Goal: Information Seeking & Learning: Find specific fact

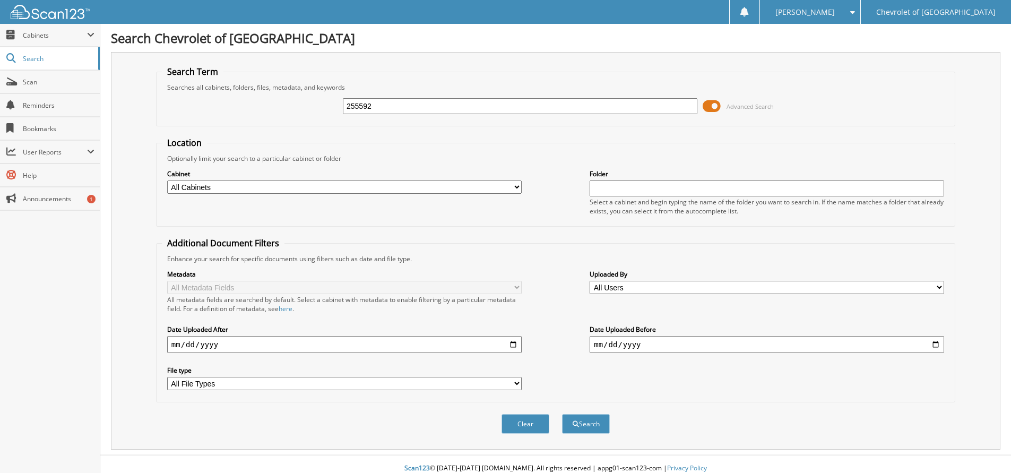
type input "255592"
click at [562, 414] on button "Search" at bounding box center [586, 424] width 48 height 20
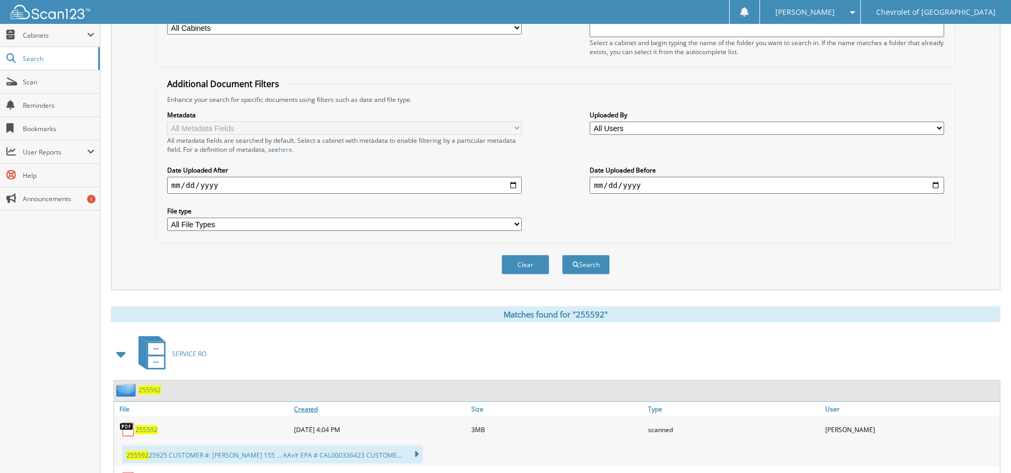
scroll to position [318, 0]
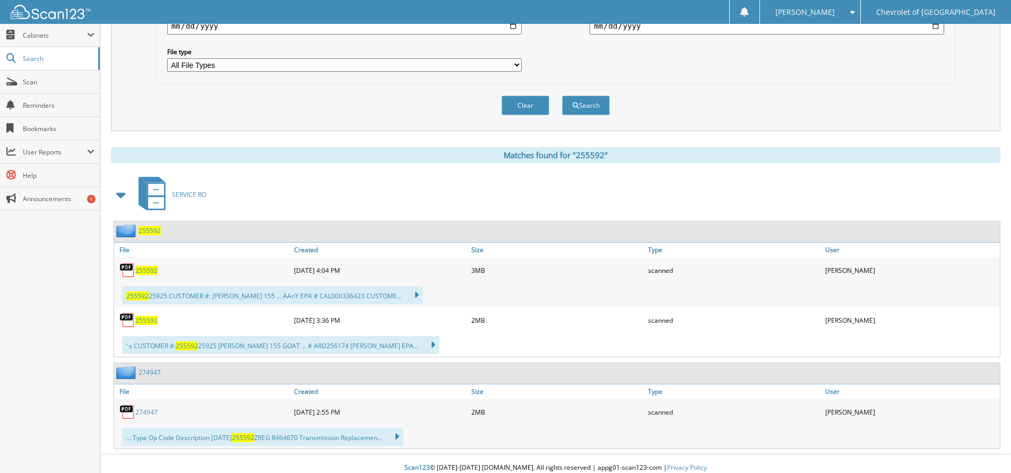
click at [152, 273] on span "255592" at bounding box center [146, 270] width 22 height 9
click at [148, 270] on span "255592" at bounding box center [146, 270] width 22 height 9
click at [146, 321] on span "255592" at bounding box center [146, 320] width 22 height 9
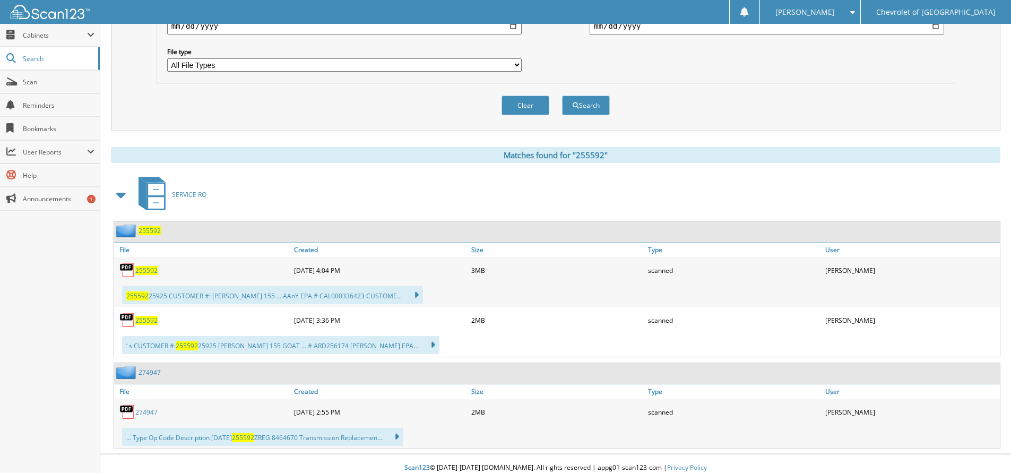
click at [144, 318] on span "255592" at bounding box center [146, 320] width 22 height 9
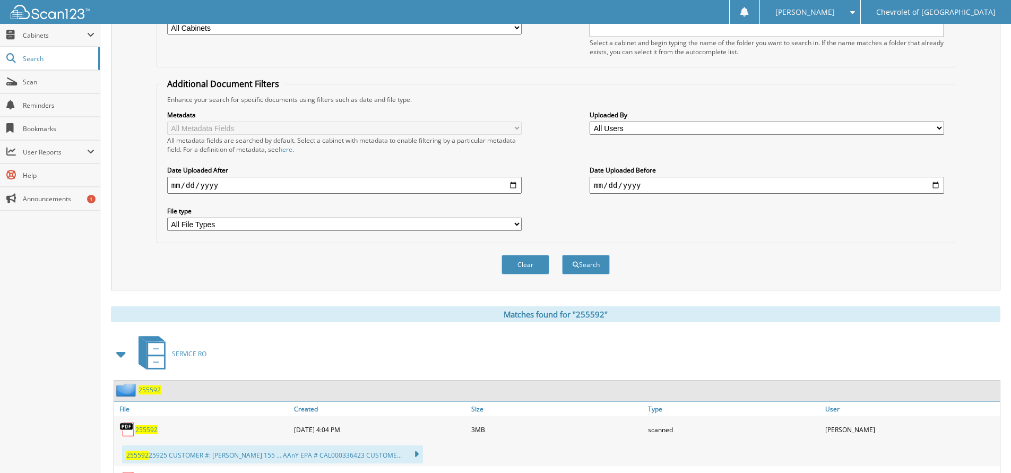
scroll to position [0, 0]
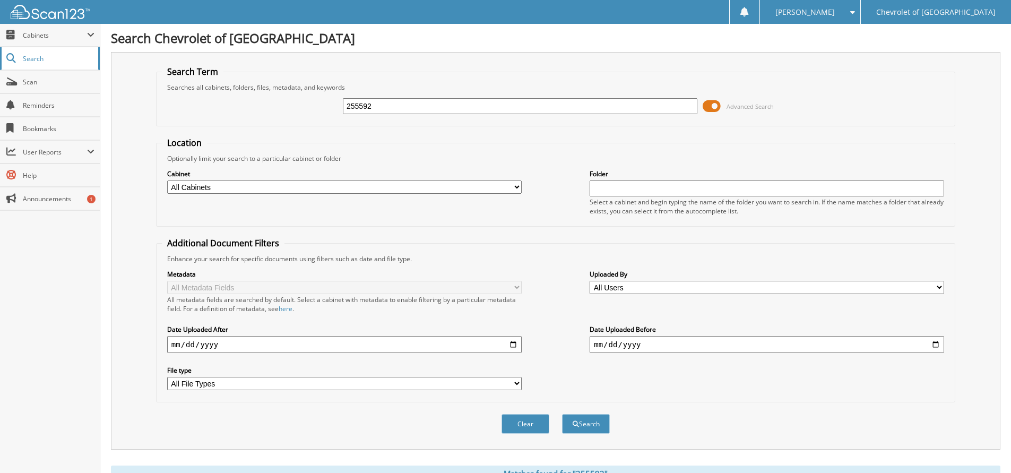
click at [72, 56] on span "Search" at bounding box center [58, 58] width 70 height 9
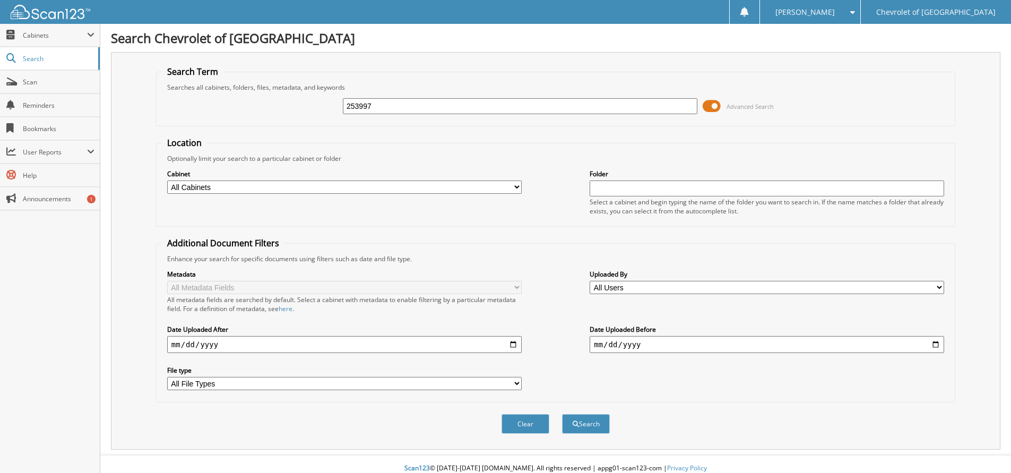
type input "253997"
drag, startPoint x: 0, startPoint y: 0, endPoint x: 71, endPoint y: 56, distance: 90.7
click at [71, 56] on span "Search" at bounding box center [58, 58] width 70 height 9
type input "253997"
click at [562, 414] on button "Search" at bounding box center [586, 424] width 48 height 20
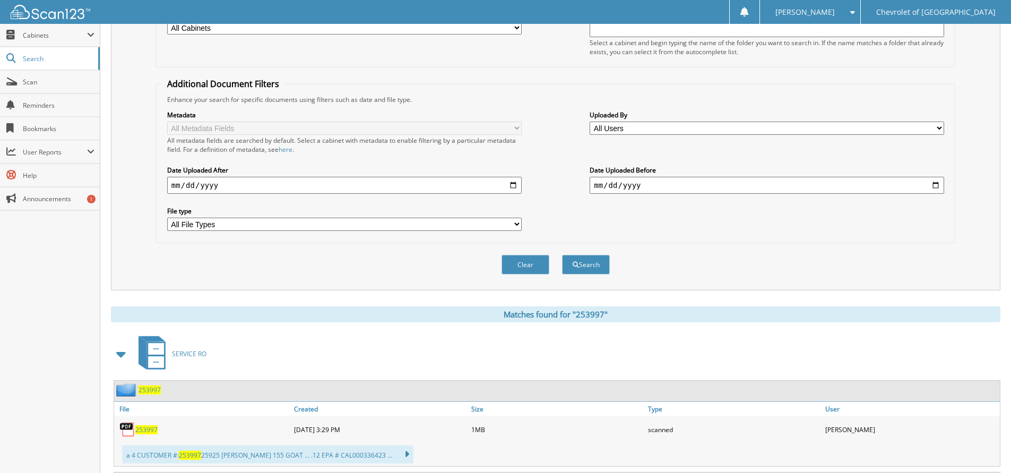
scroll to position [265, 0]
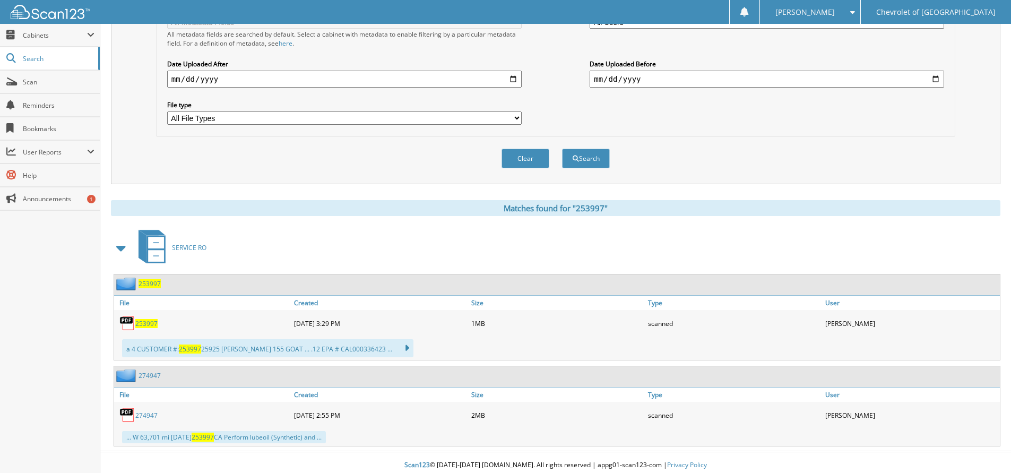
click at [136, 327] on span "253997" at bounding box center [146, 323] width 22 height 9
click at [139, 327] on span "253997" at bounding box center [146, 323] width 22 height 9
click at [159, 323] on div "253997" at bounding box center [202, 323] width 177 height 21
